Goal: Task Accomplishment & Management: Manage account settings

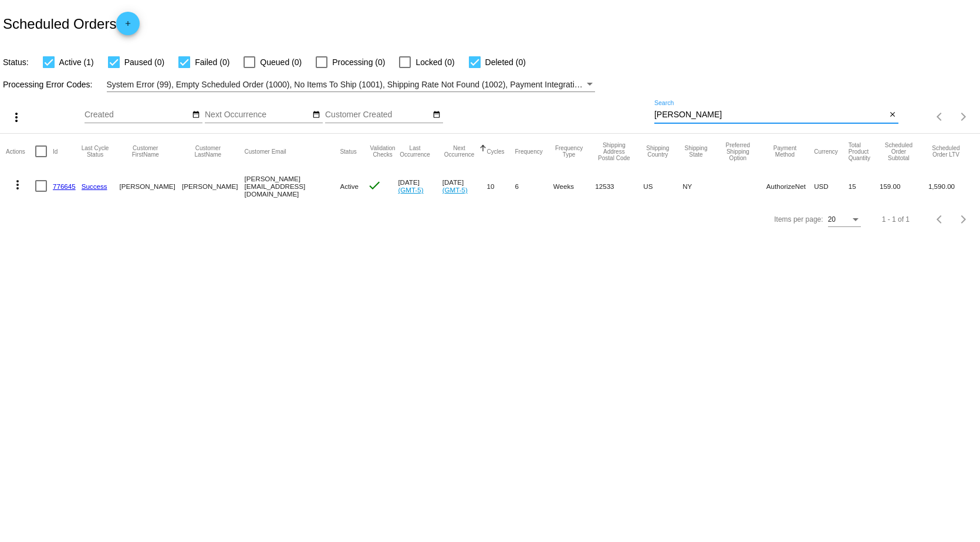
drag, startPoint x: 714, startPoint y: 114, endPoint x: 480, endPoint y: 142, distance: 235.9
click at [482, 130] on div "more_vert Oct Jan Feb Mar [DATE]" at bounding box center [490, 113] width 980 height 42
type input "mnuchin"
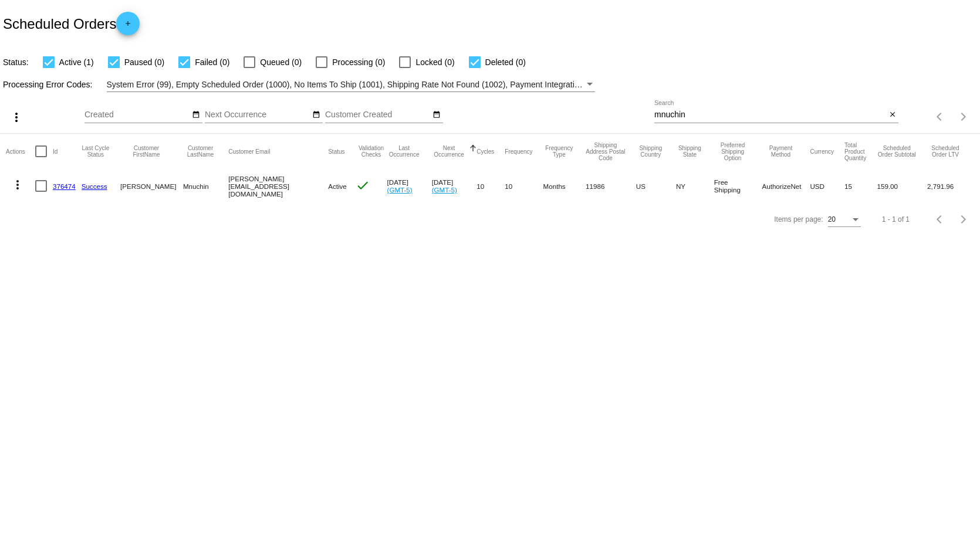
click at [66, 187] on link "376474" at bounding box center [64, 187] width 23 height 8
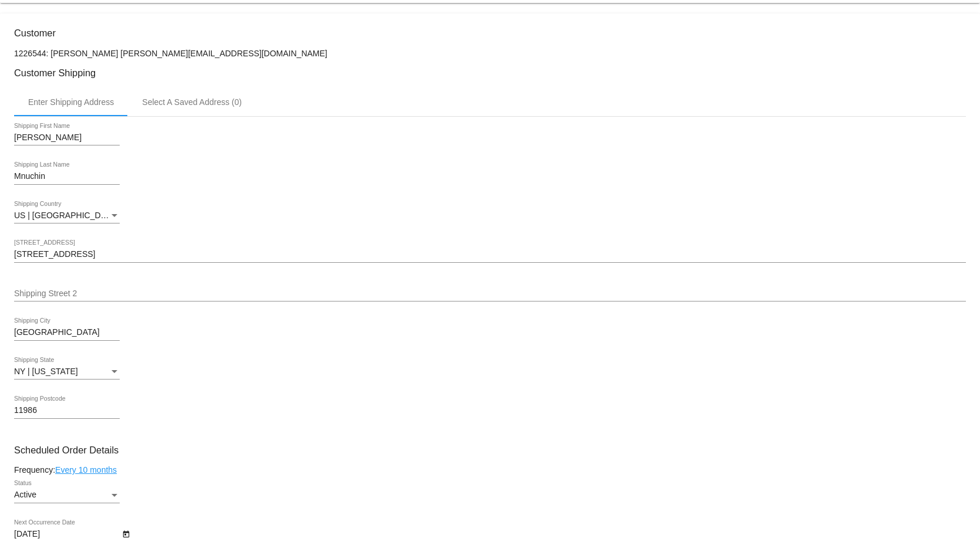
scroll to position [235, 0]
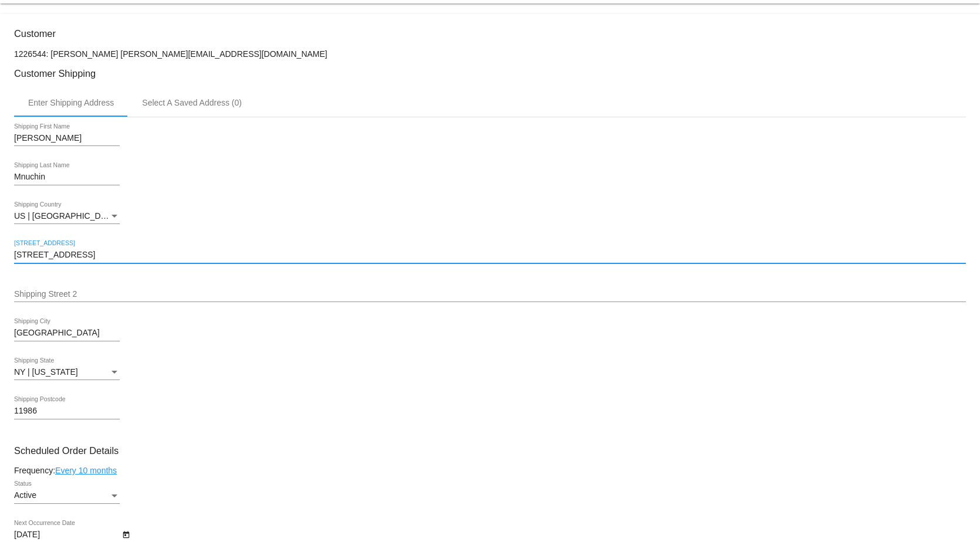
drag, startPoint x: 104, startPoint y: 262, endPoint x: 6, endPoint y: 261, distance: 98.6
paste input "00 [GEOGRAPHIC_DATA]"
type input "[STREET_ADDRESS]"
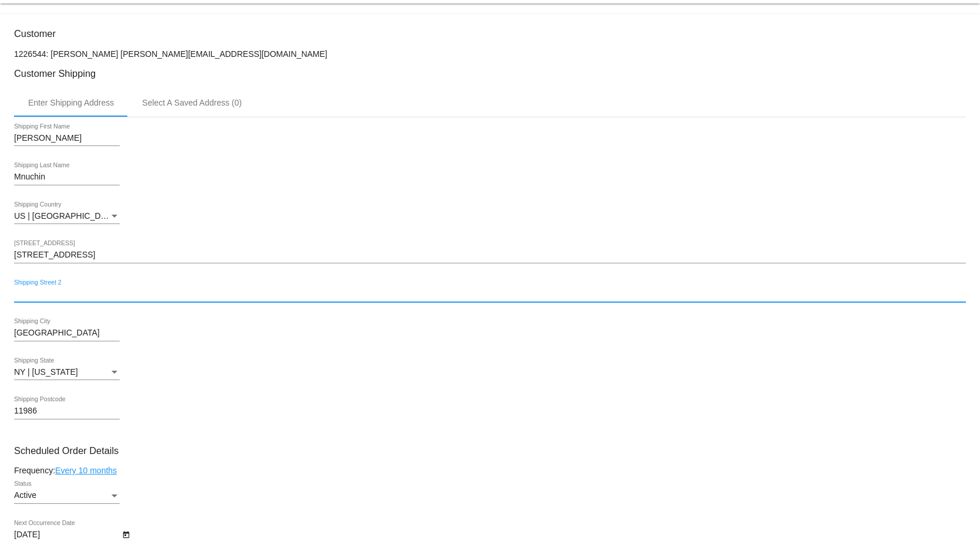
paste input "CODE #1811"
type input "CODE #1811"
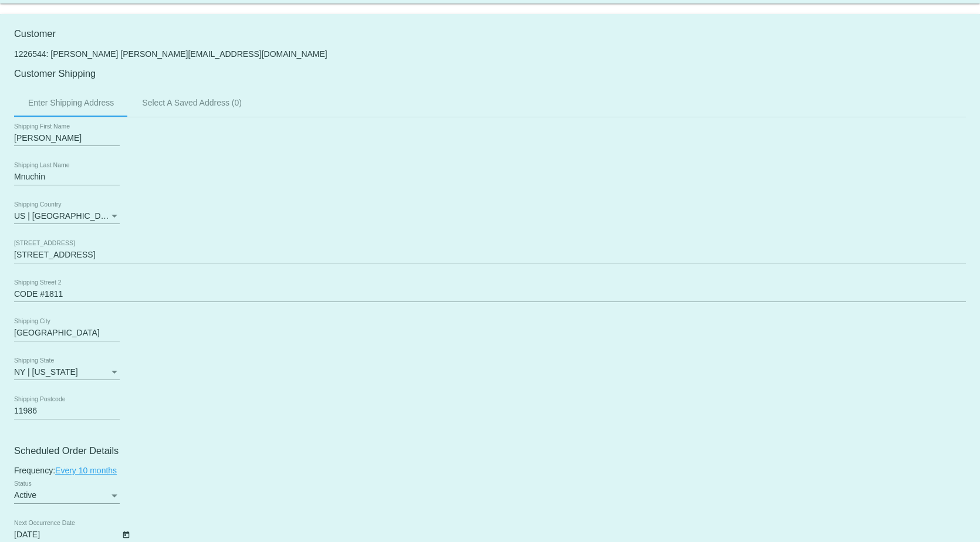
drag, startPoint x: 76, startPoint y: 338, endPoint x: -22, endPoint y: 352, distance: 99.6
click at [0, 352] on html "arrow_back Scheduled Order #376474 Active more_vert Last Processing Cycle ID: 3…" at bounding box center [490, 271] width 980 height 542
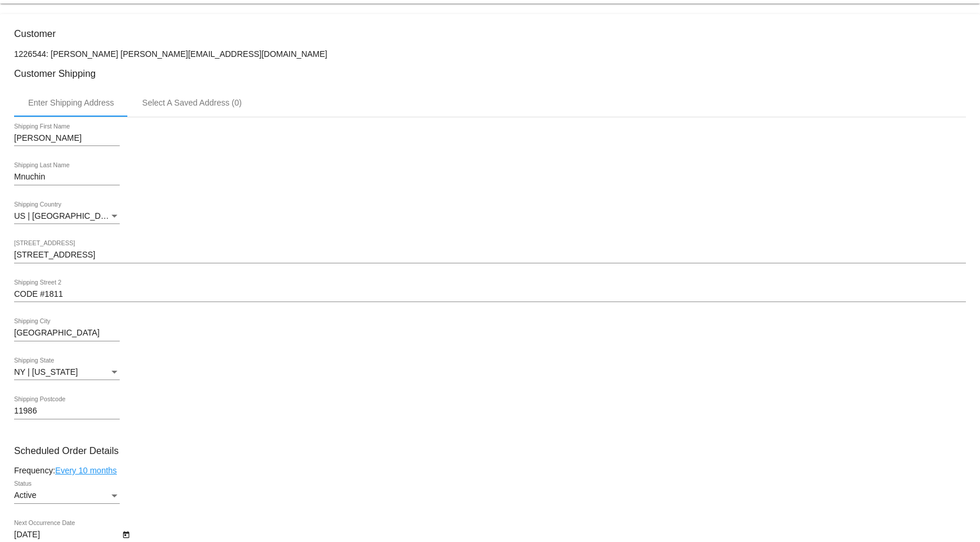
click at [350, 365] on div "NY | [US_STATE] Shipping State" at bounding box center [490, 373] width 952 height 33
click at [72, 337] on input "[GEOGRAPHIC_DATA]" at bounding box center [67, 333] width 106 height 9
drag, startPoint x: 72, startPoint y: 337, endPoint x: -9, endPoint y: 345, distance: 80.8
click at [0, 345] on html "arrow_back Scheduled Order #376474 Active more_vert Last Processing Cycle ID: 3…" at bounding box center [490, 271] width 980 height 542
type input "[US_STATE]"
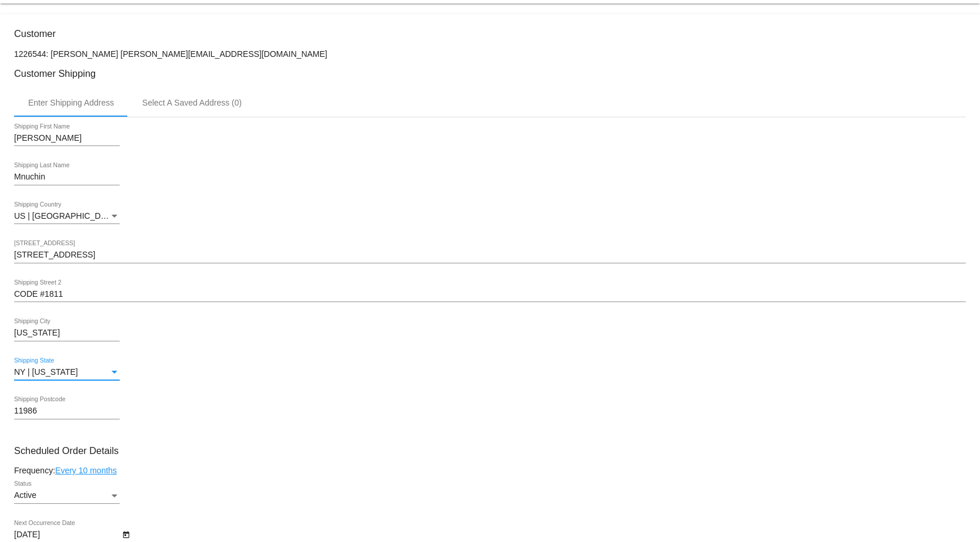
click at [103, 376] on div "NY | [US_STATE]" at bounding box center [61, 372] width 95 height 9
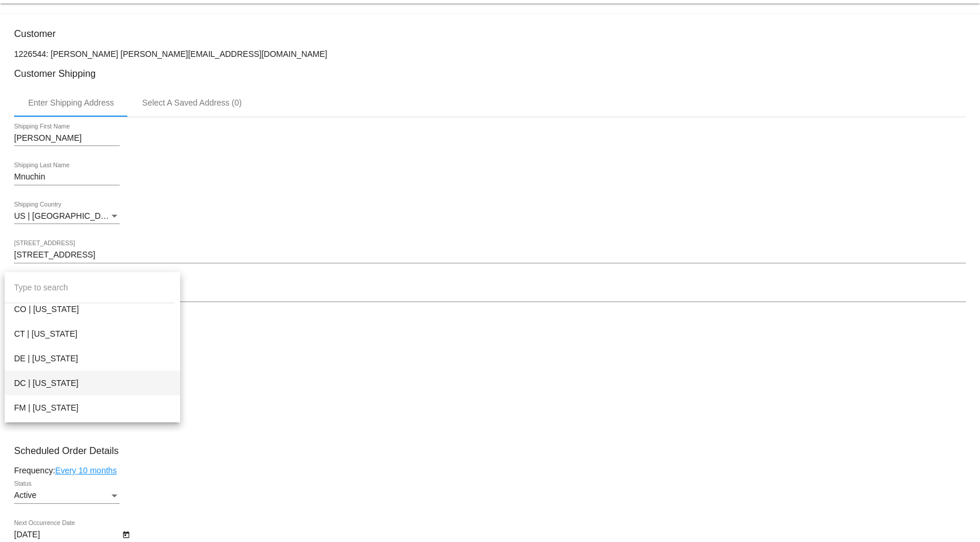
scroll to position [219, 0]
click at [92, 413] on span "DC | [US_STATE]" at bounding box center [92, 414] width 157 height 25
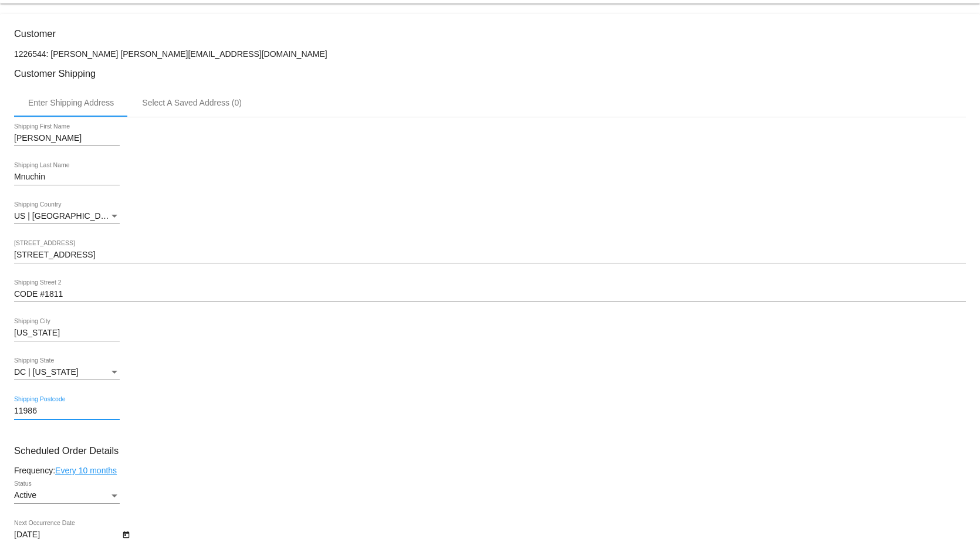
drag, startPoint x: 46, startPoint y: 414, endPoint x: -76, endPoint y: 413, distance: 121.5
click at [0, 413] on html "arrow_back Scheduled Order #376474 Active more_vert Last Processing Cycle ID: 3…" at bounding box center [490, 271] width 980 height 542
drag, startPoint x: 44, startPoint y: 417, endPoint x: -13, endPoint y: 420, distance: 57.0
click at [0, 420] on html "arrow_back Scheduled Order #376474 Active more_vert Last Processing Cycle ID: 3…" at bounding box center [490, 271] width 980 height 542
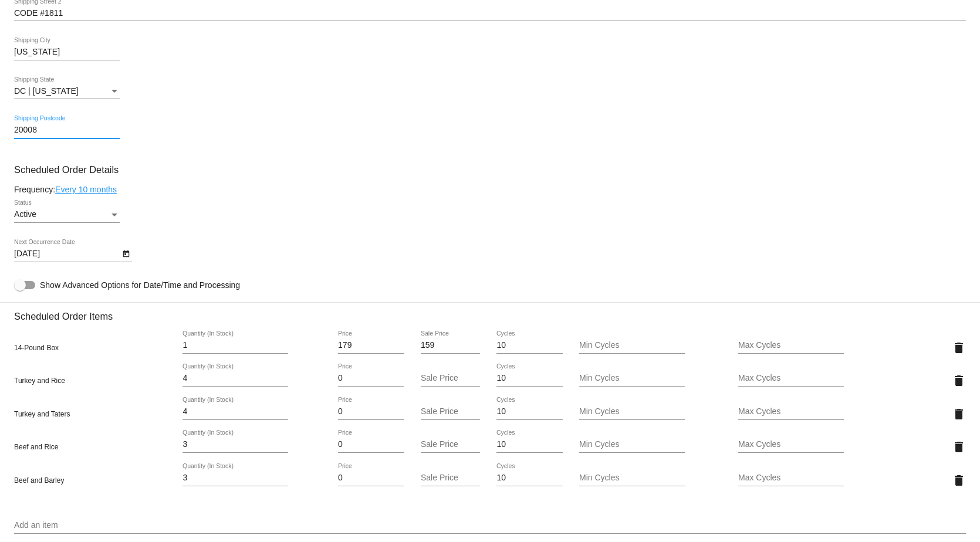
scroll to position [528, 0]
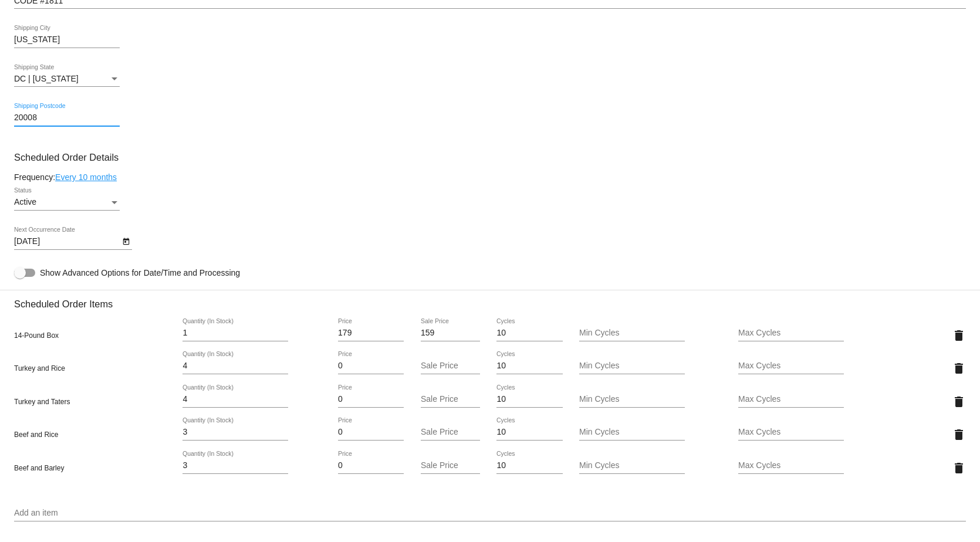
type input "20008"
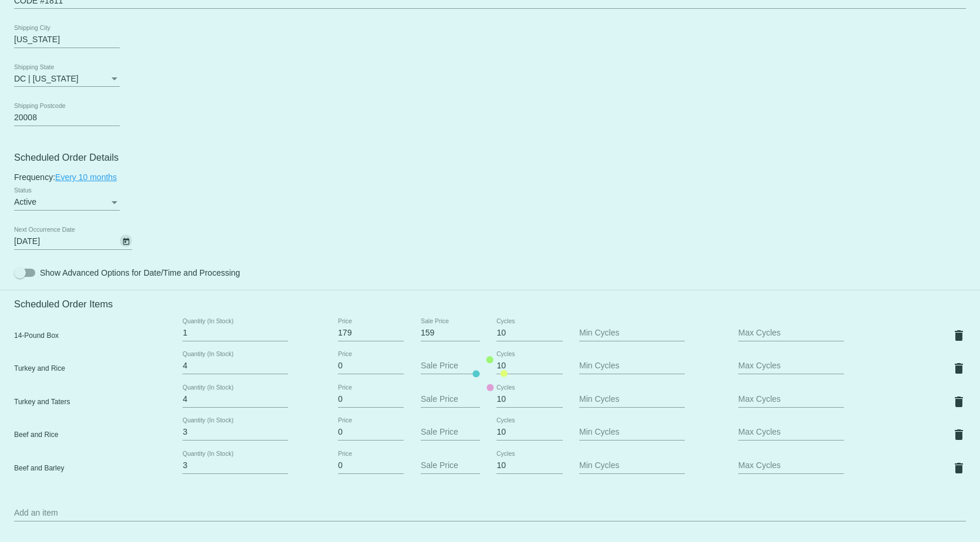
click at [126, 248] on mat-card "Customer 1226544: [PERSON_NAME] [PERSON_NAME][EMAIL_ADDRESS][DOMAIN_NAME] Custo…" at bounding box center [490, 374] width 980 height 1307
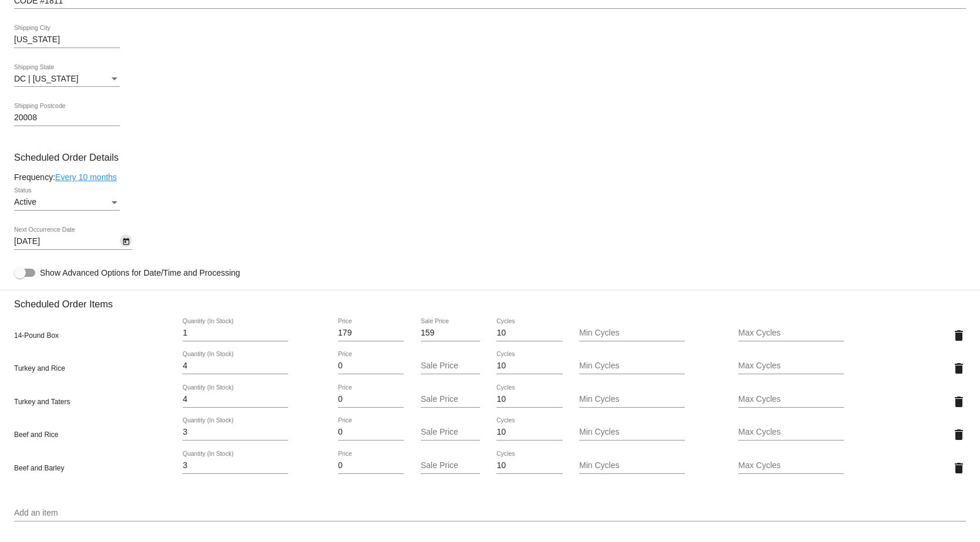
click at [126, 245] on icon "Open calendar" at bounding box center [126, 241] width 6 height 7
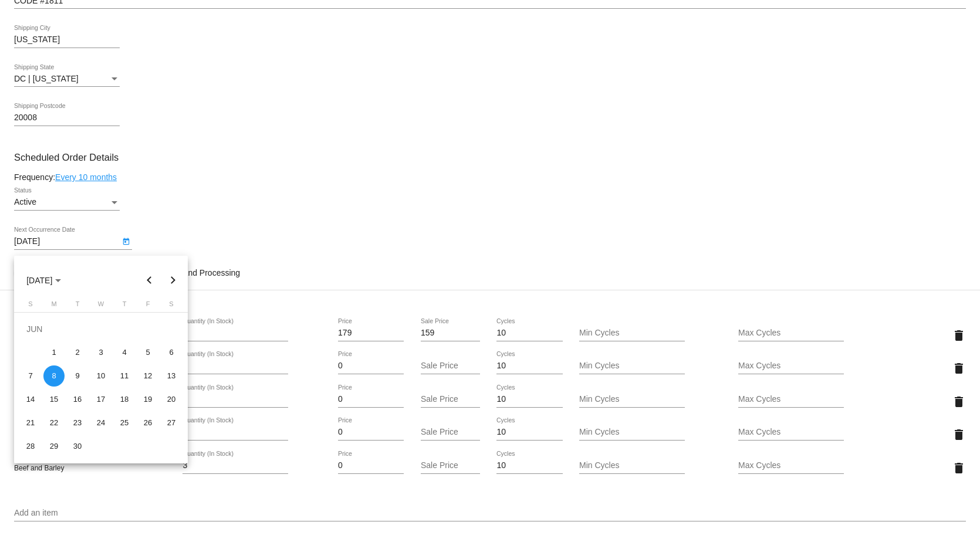
click at [148, 282] on button "Previous month" at bounding box center [149, 280] width 23 height 23
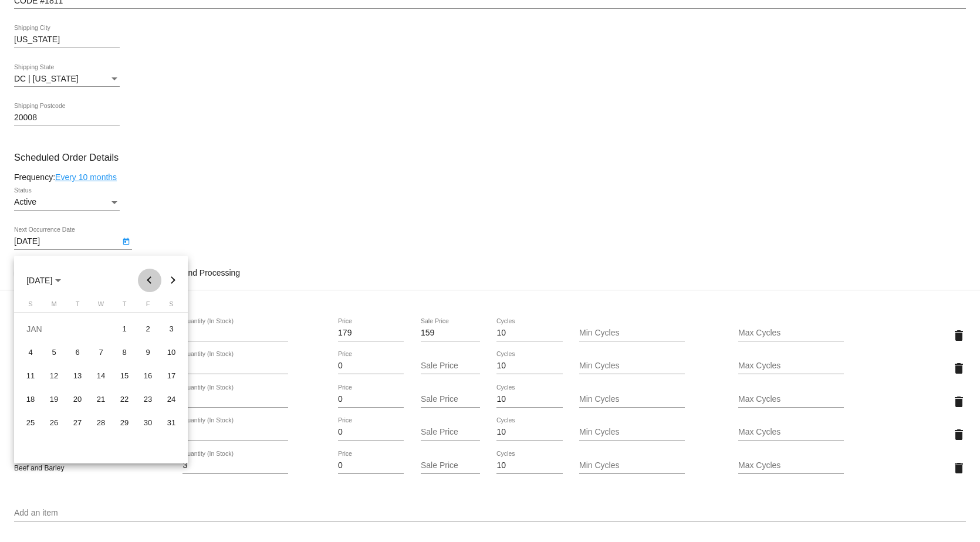
click at [148, 282] on button "Previous month" at bounding box center [149, 280] width 23 height 23
click at [36, 376] on div "12" at bounding box center [30, 376] width 21 height 21
type input "[DATE]"
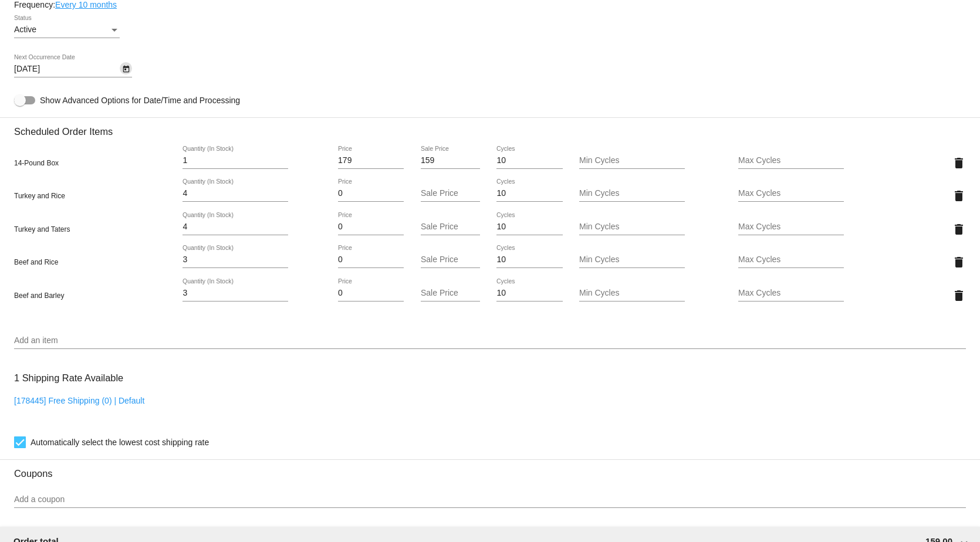
scroll to position [704, 0]
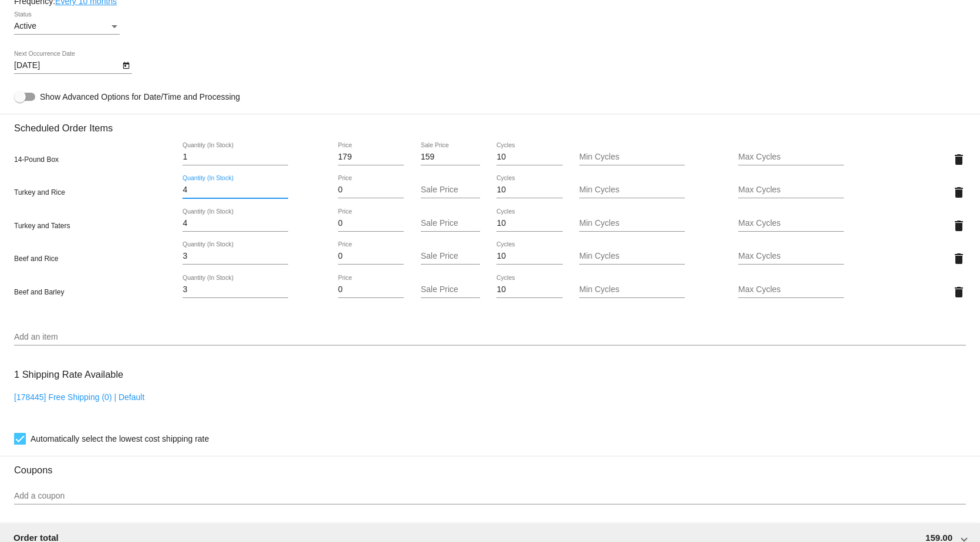
drag, startPoint x: 197, startPoint y: 195, endPoint x: 119, endPoint y: 198, distance: 78.1
click at [120, 198] on div "Turkey and Rice 4 Quantity (In Stock) 0 Price Sale Price 10 Cycles Min Cycles M…" at bounding box center [490, 192] width 952 height 33
type input "7"
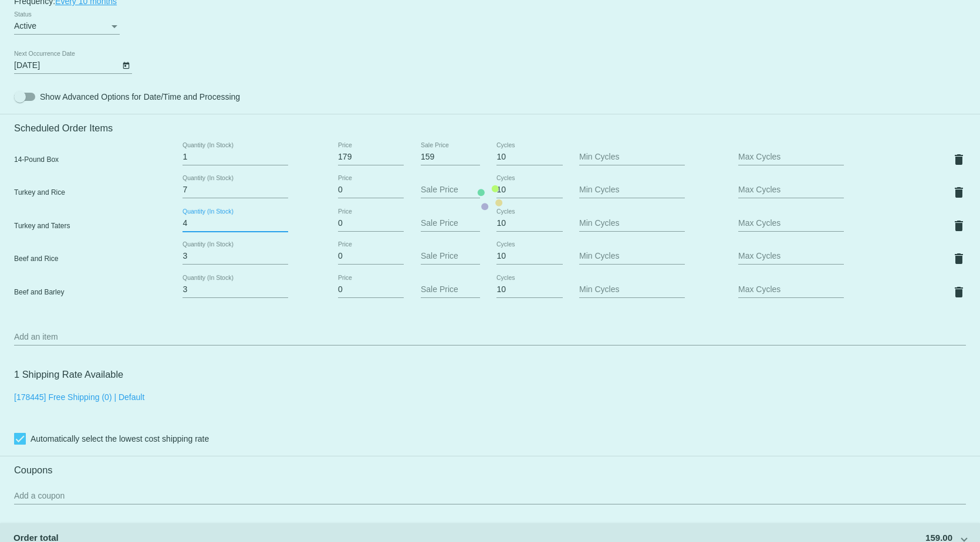
drag, startPoint x: 197, startPoint y: 232, endPoint x: 165, endPoint y: 232, distance: 32.3
click at [165, 232] on mat-card "Customer 1226544: [PERSON_NAME] [PERSON_NAME][EMAIL_ADDRESS][DOMAIN_NAME] Custo…" at bounding box center [490, 198] width 980 height 1307
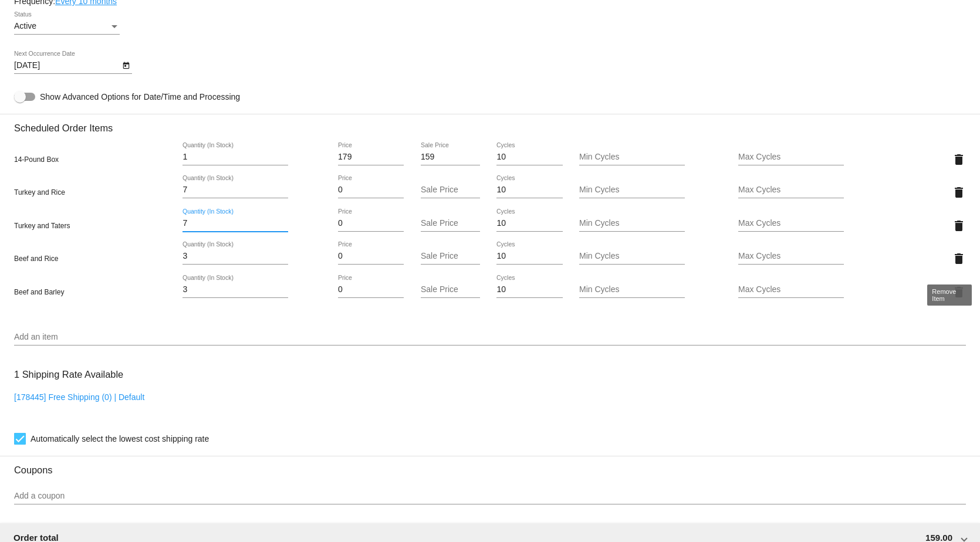
type input "7"
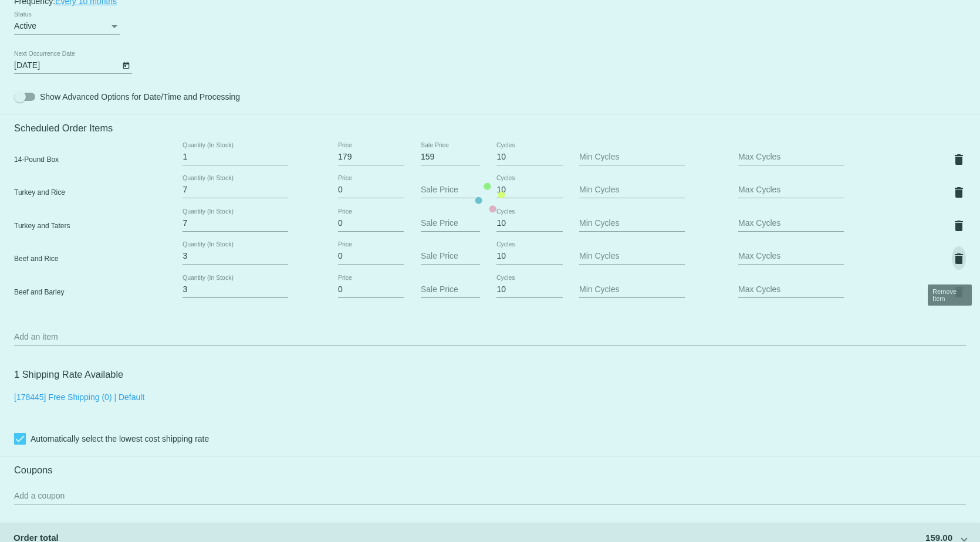
click at [950, 269] on mat-card "Customer 1226544: [PERSON_NAME] [PERSON_NAME][EMAIL_ADDRESS][DOMAIN_NAME] Custo…" at bounding box center [490, 198] width 980 height 1307
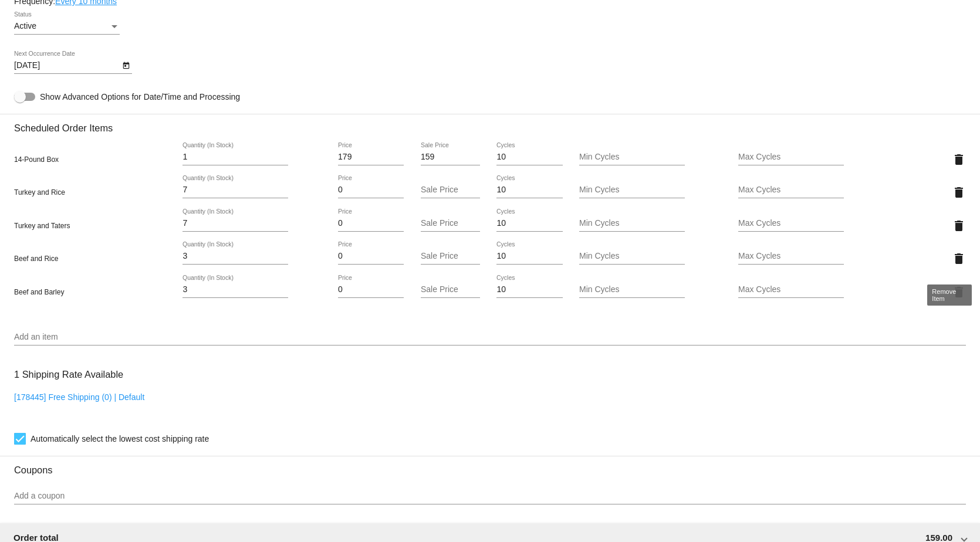
click at [952, 266] on mat-icon "delete" at bounding box center [959, 259] width 14 height 14
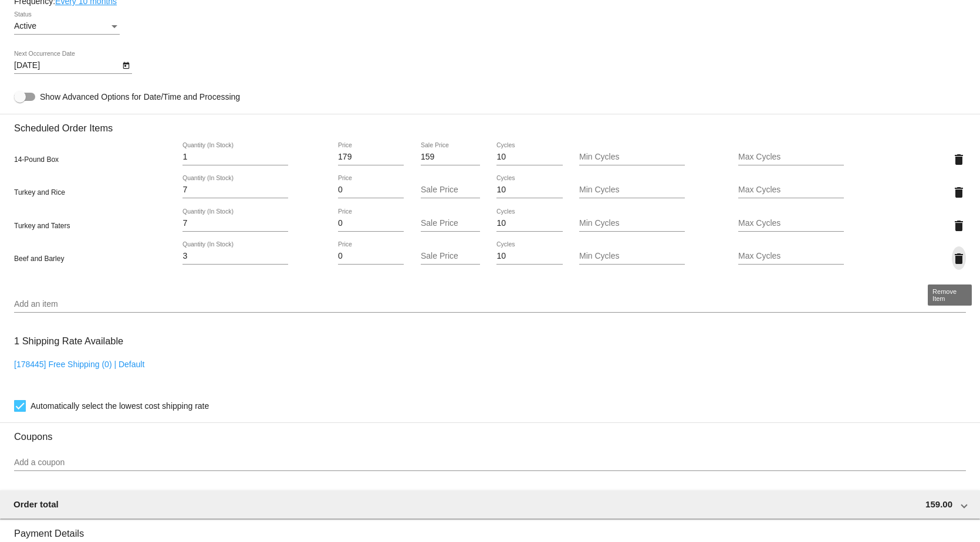
click at [953, 265] on mat-icon "delete" at bounding box center [959, 259] width 14 height 14
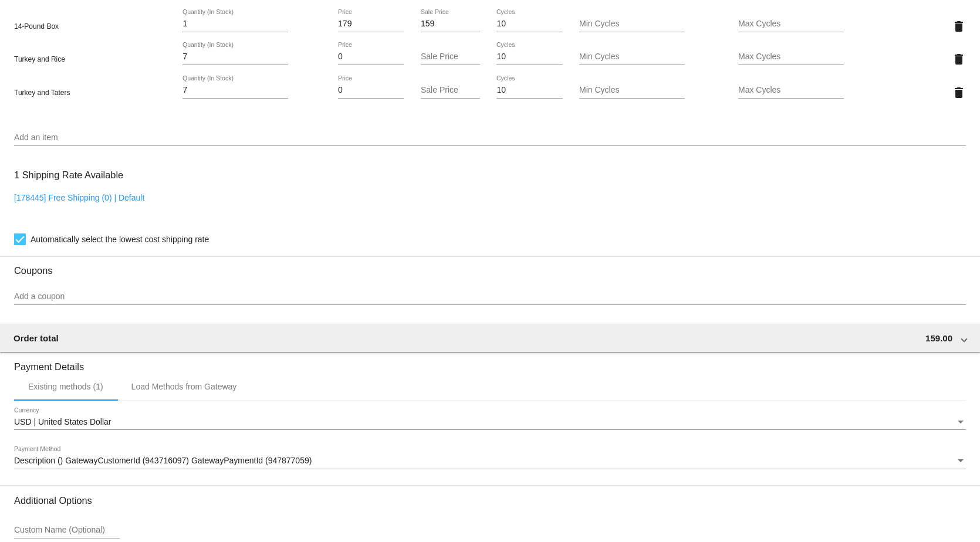
scroll to position [955, 0]
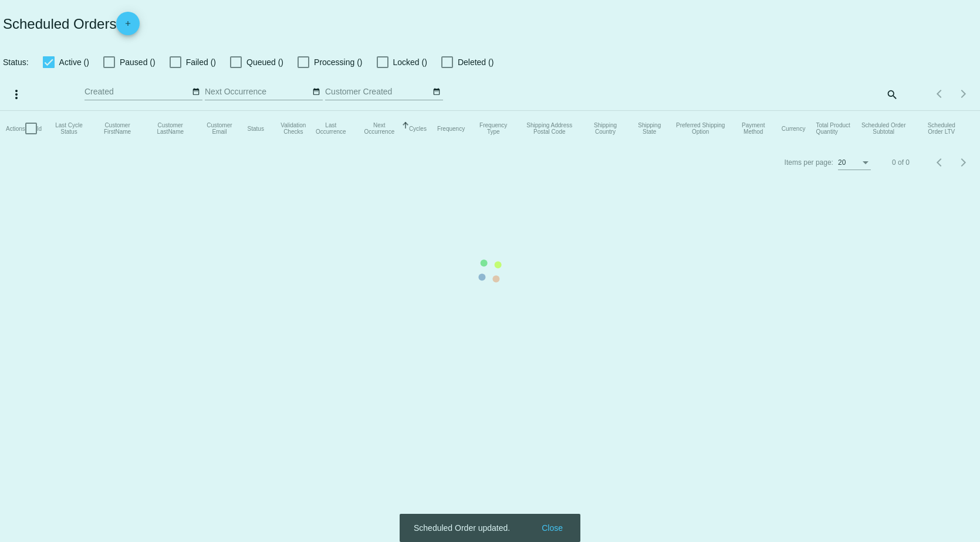
checkbox input "true"
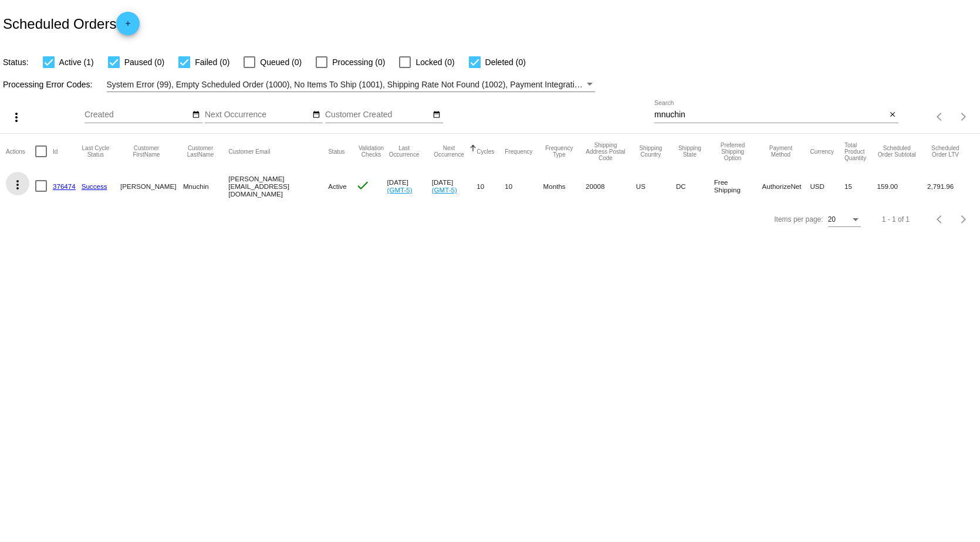
click at [13, 185] on mat-icon "more_vert" at bounding box center [18, 185] width 14 height 14
click at [297, 327] on div at bounding box center [490, 271] width 980 height 542
click at [65, 186] on link "376474" at bounding box center [64, 187] width 23 height 8
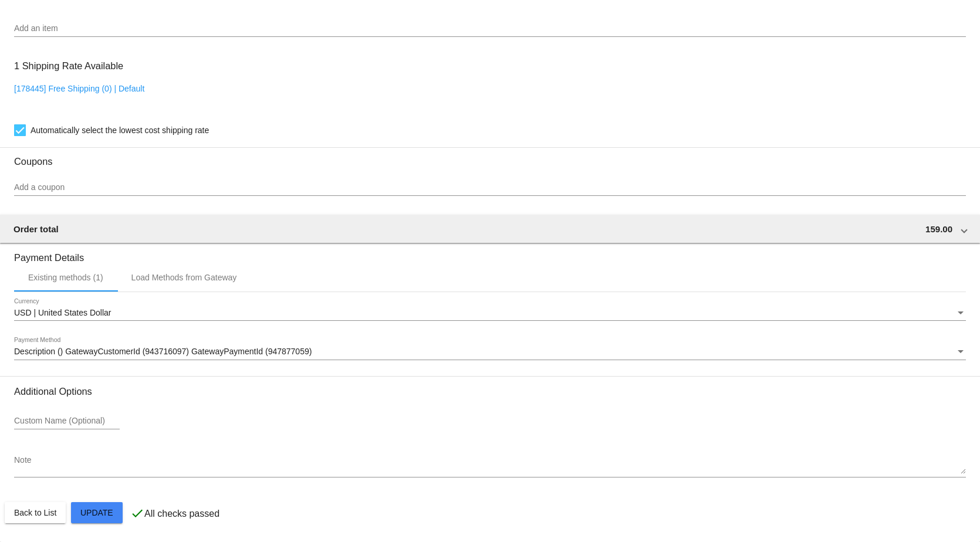
scroll to position [955, 0]
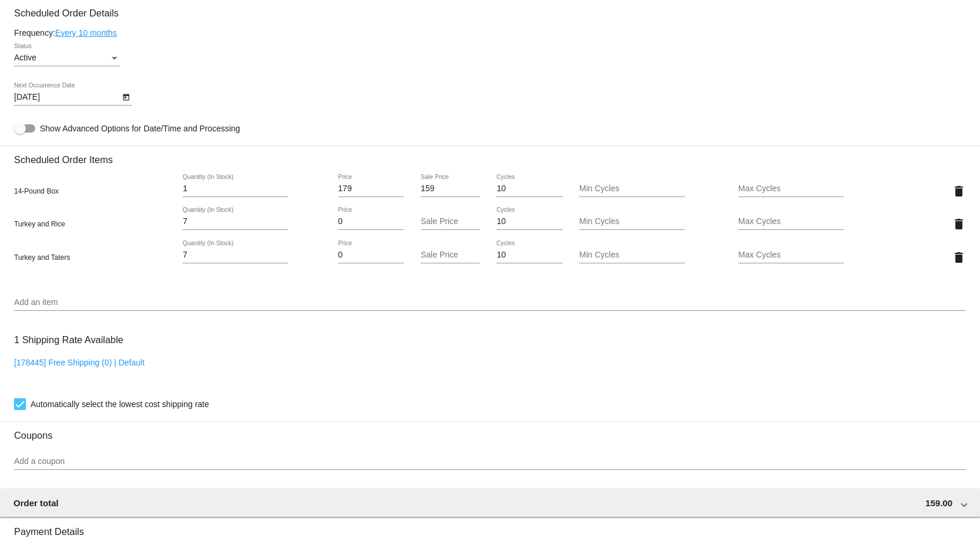
scroll to position [662, 0]
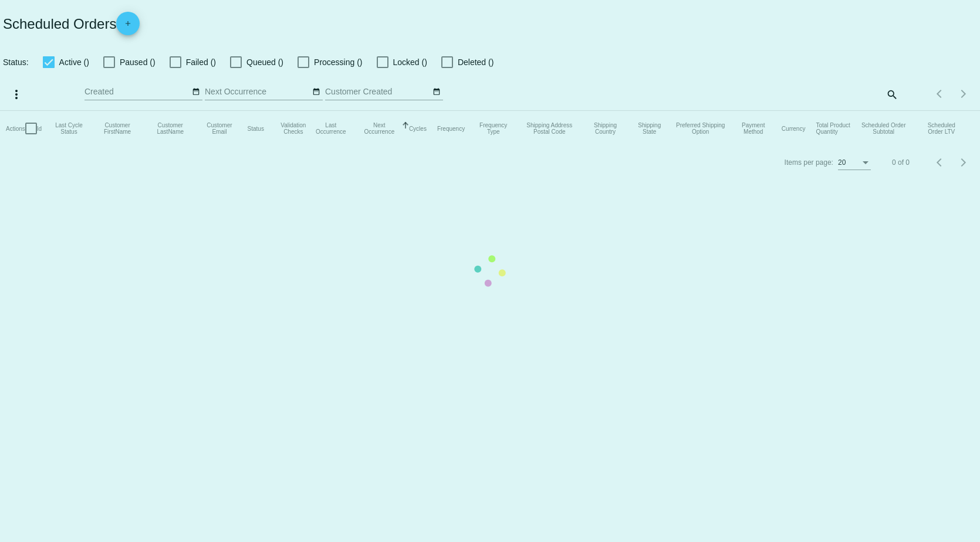
checkbox input "true"
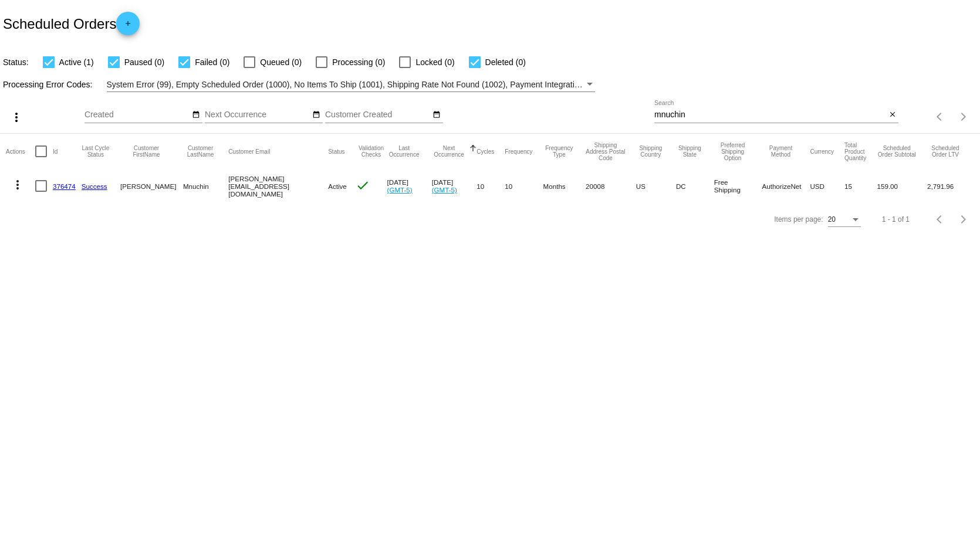
click at [19, 183] on mat-icon "more_vert" at bounding box center [18, 185] width 14 height 14
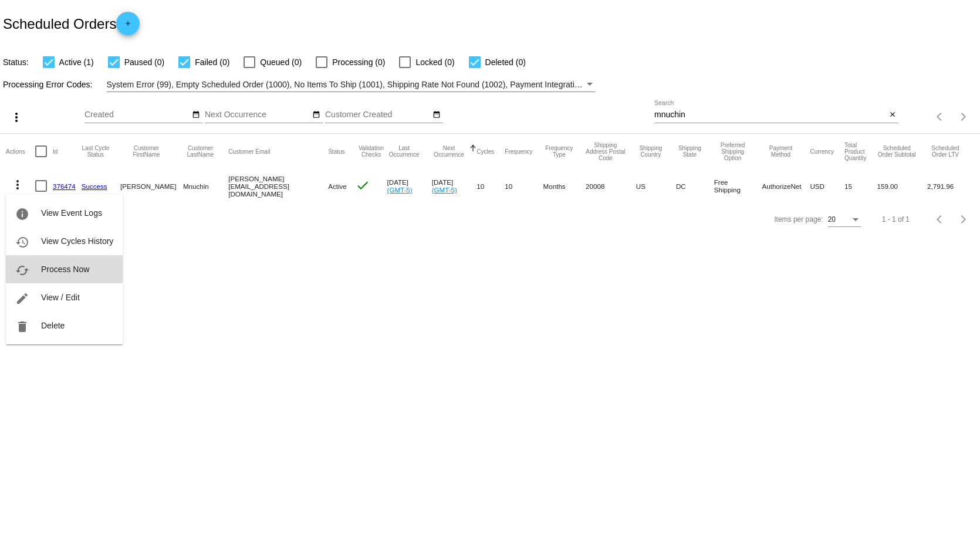
click at [60, 266] on span "Process Now" at bounding box center [65, 269] width 48 height 9
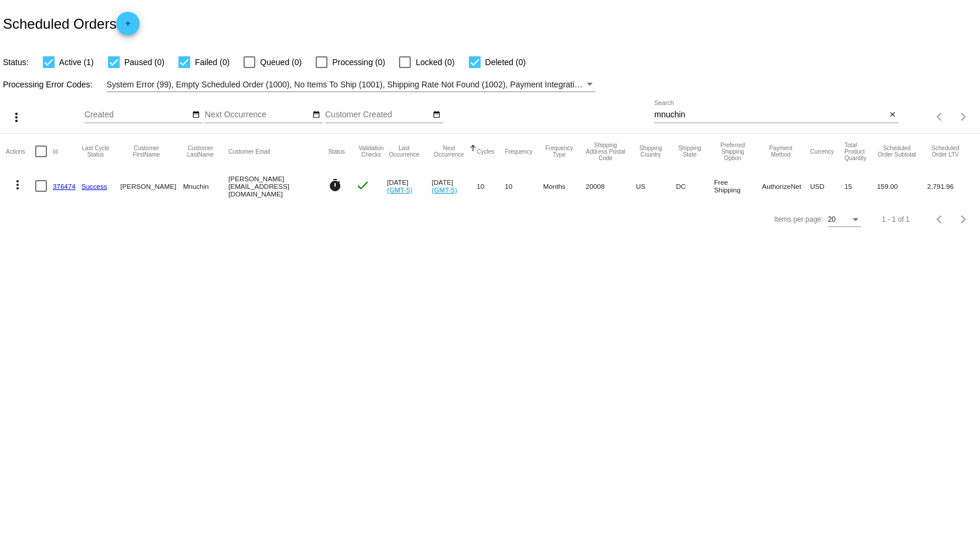
click at [556, 278] on body "Scheduled Orders add Status: Active (1) Paused (0) Failed (0) Queued (0) Proces…" at bounding box center [490, 271] width 980 height 542
drag, startPoint x: 700, startPoint y: 112, endPoint x: 583, endPoint y: 114, distance: 117.4
click at [590, 114] on div "more_vert Oct Jan Feb Mar [DATE]" at bounding box center [490, 113] width 980 height 42
click at [683, 56] on div "Status: Active (1) Paused (0) Failed (0) Queued (0) Processing (0) Locked (0) D…" at bounding box center [490, 58] width 980 height 22
